Goal: Information Seeking & Learning: Learn about a topic

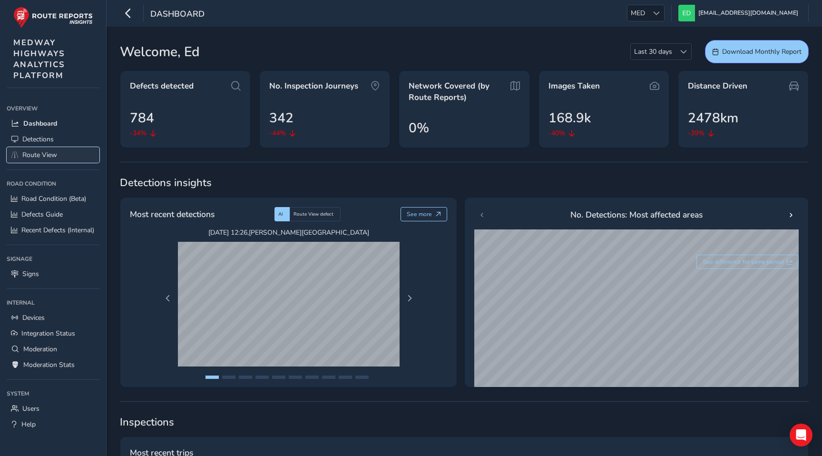
click at [53, 150] on span "Route View" at bounding box center [39, 154] width 35 height 9
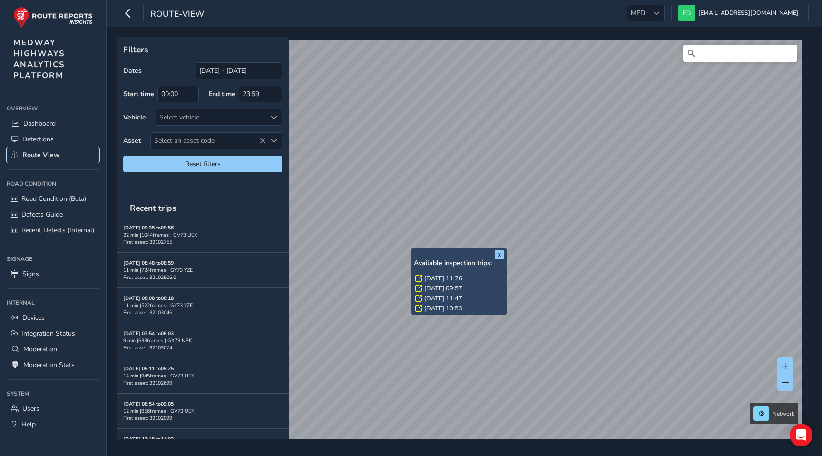
scroll to position [356, 0]
click at [235, 117] on div "Select vehicle" at bounding box center [211, 117] width 110 height 16
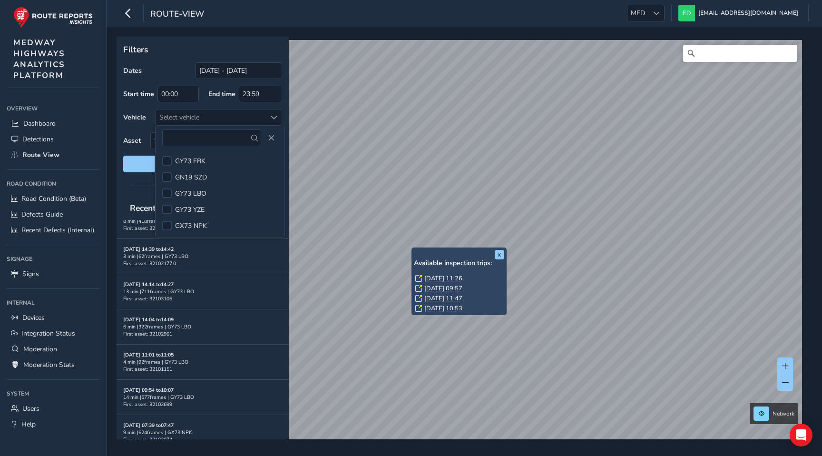
scroll to position [1031, 0]
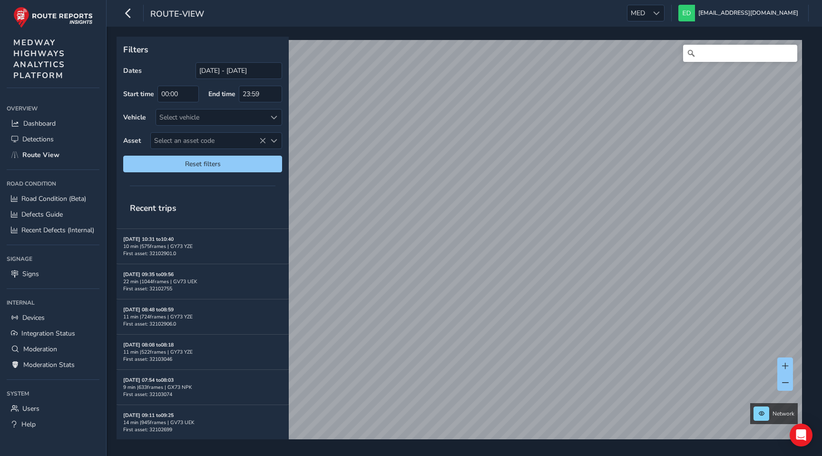
scroll to position [317, 0]
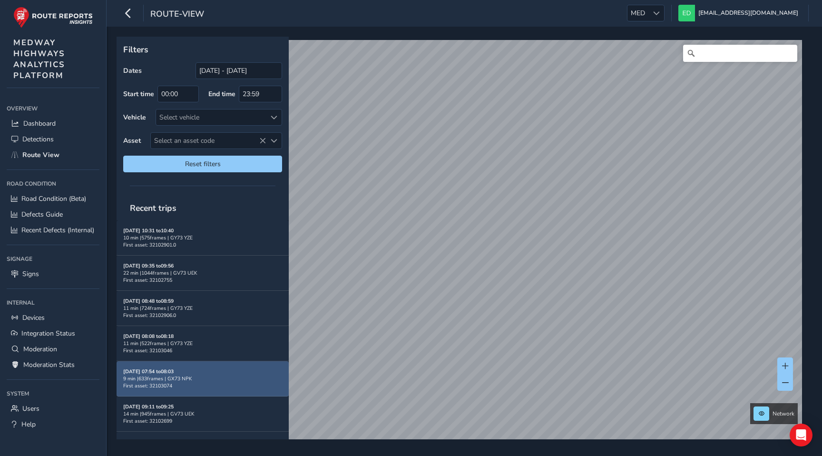
click at [205, 375] on div "9 min | 633 frames | GX73 NPK" at bounding box center [202, 378] width 159 height 7
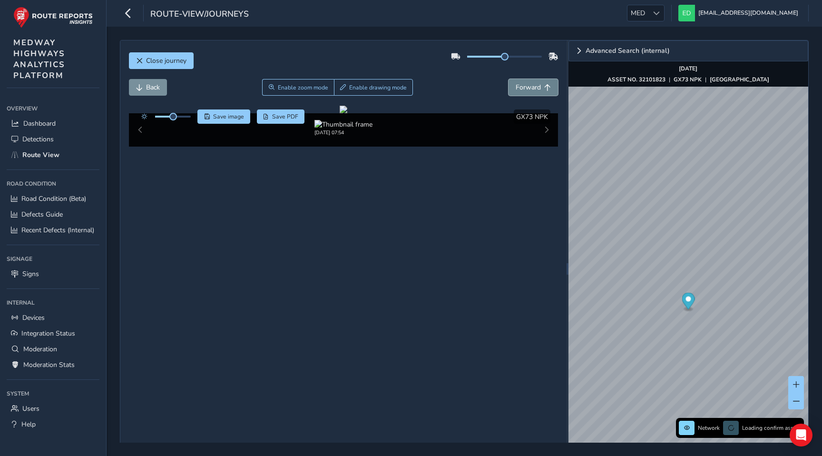
click at [526, 89] on span "Forward" at bounding box center [528, 87] width 25 height 9
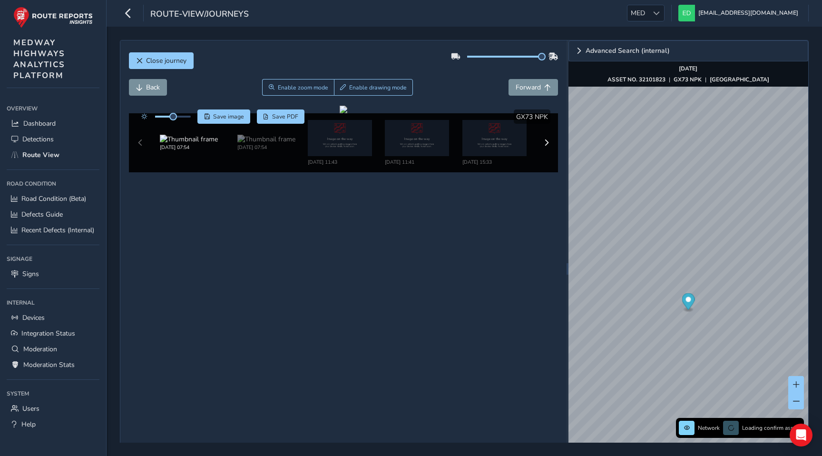
drag, startPoint x: 505, startPoint y: 59, endPoint x: 563, endPoint y: 49, distance: 58.6
click at [563, 49] on div "Close journey Back Enable zoom mode Enable drawing mode Forward Click and Drag …" at bounding box center [343, 268] width 446 height 456
click at [525, 80] on button "Forward" at bounding box center [533, 87] width 49 height 17
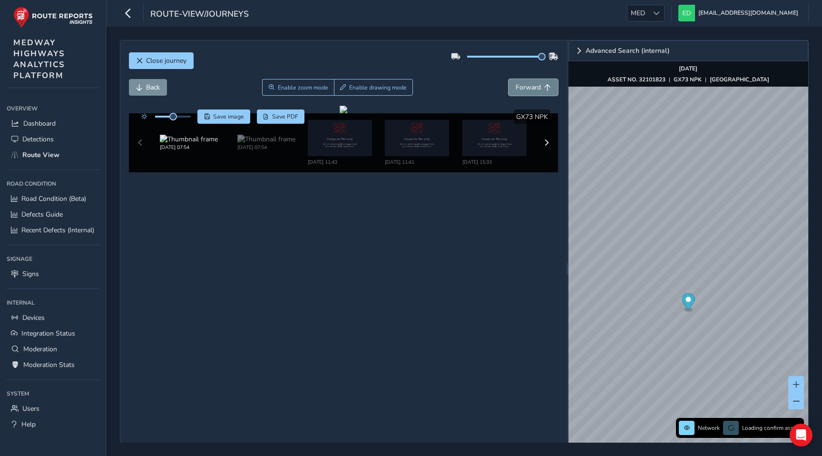
click at [525, 80] on button "Forward" at bounding box center [533, 87] width 49 height 17
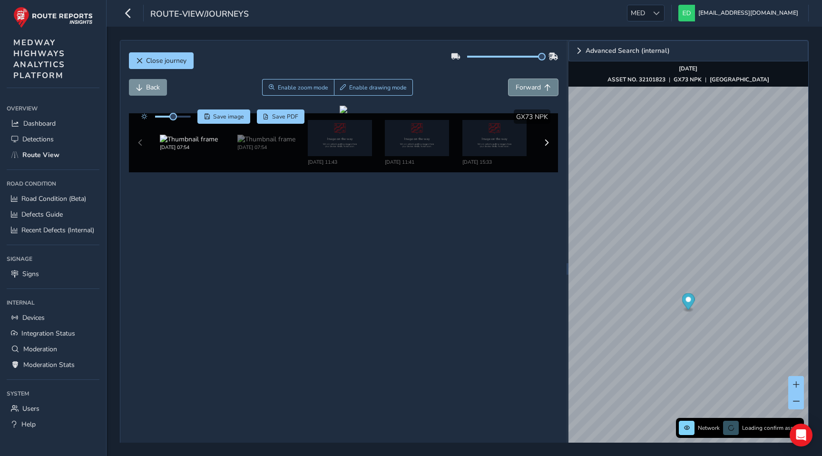
click at [525, 80] on button "Forward" at bounding box center [533, 87] width 49 height 17
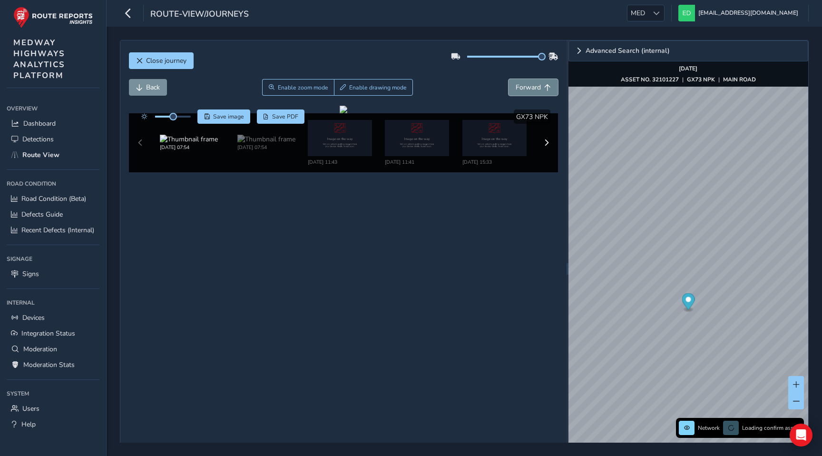
click at [525, 80] on button "Forward" at bounding box center [533, 87] width 49 height 17
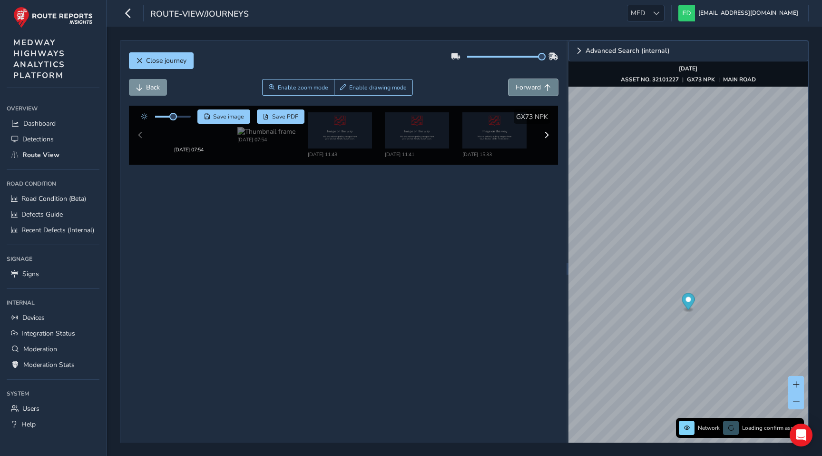
click at [525, 80] on button "Forward" at bounding box center [533, 87] width 49 height 17
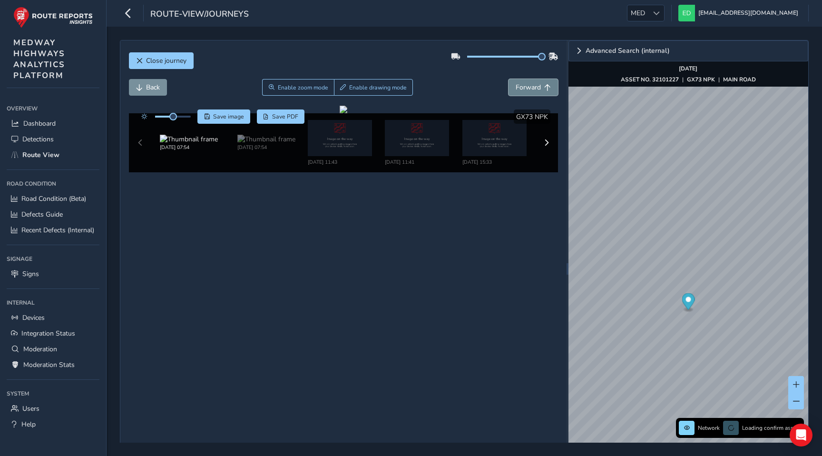
click at [525, 80] on button "Forward" at bounding box center [533, 87] width 49 height 17
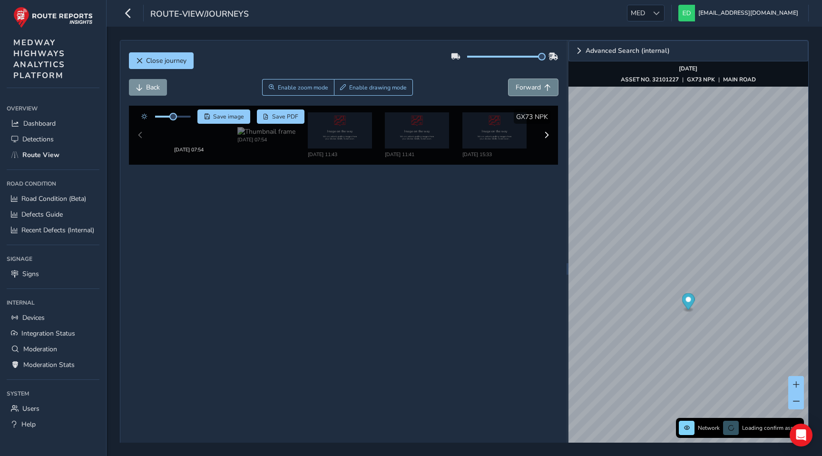
click at [525, 80] on button "Forward" at bounding box center [533, 87] width 49 height 17
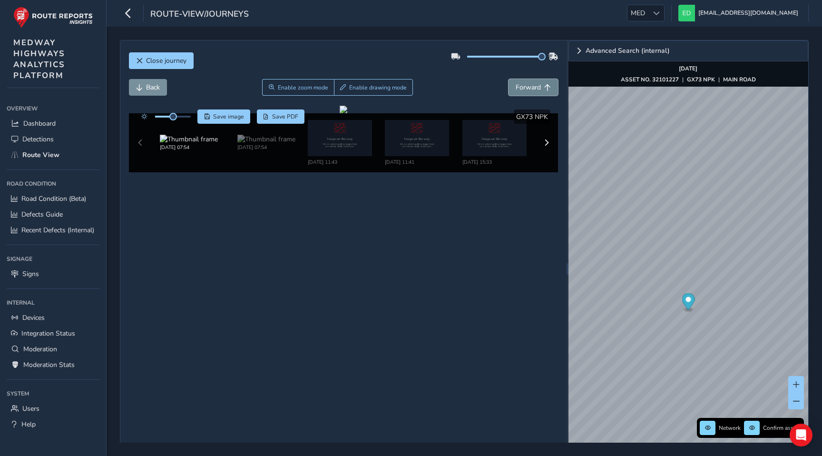
click at [525, 80] on button "Forward" at bounding box center [533, 87] width 49 height 17
